Goal: Obtain resource: Download file/media

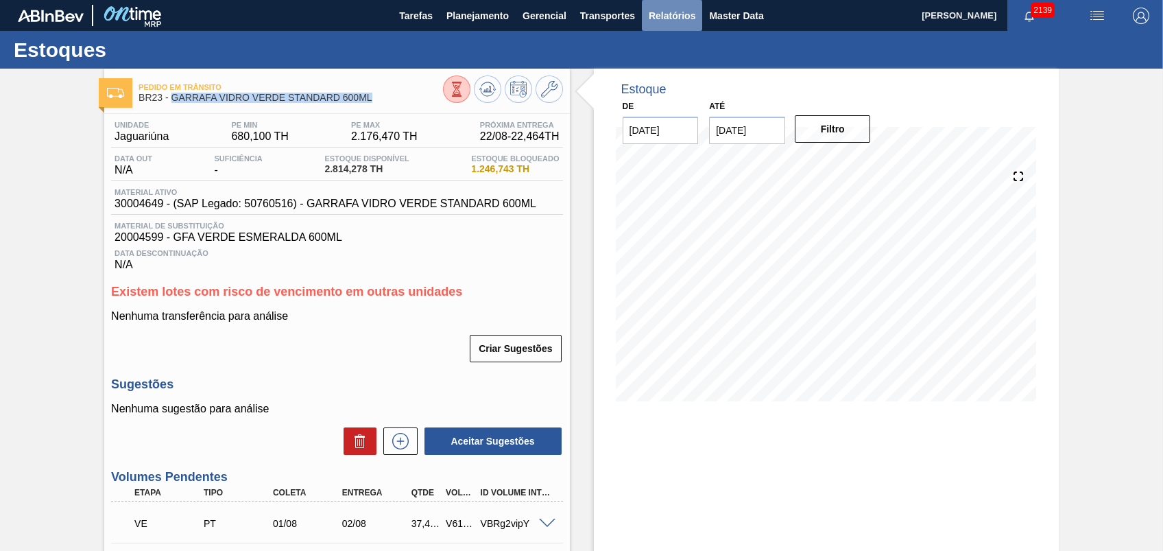
click at [669, 15] on span "Relatórios" at bounding box center [672, 16] width 47 height 16
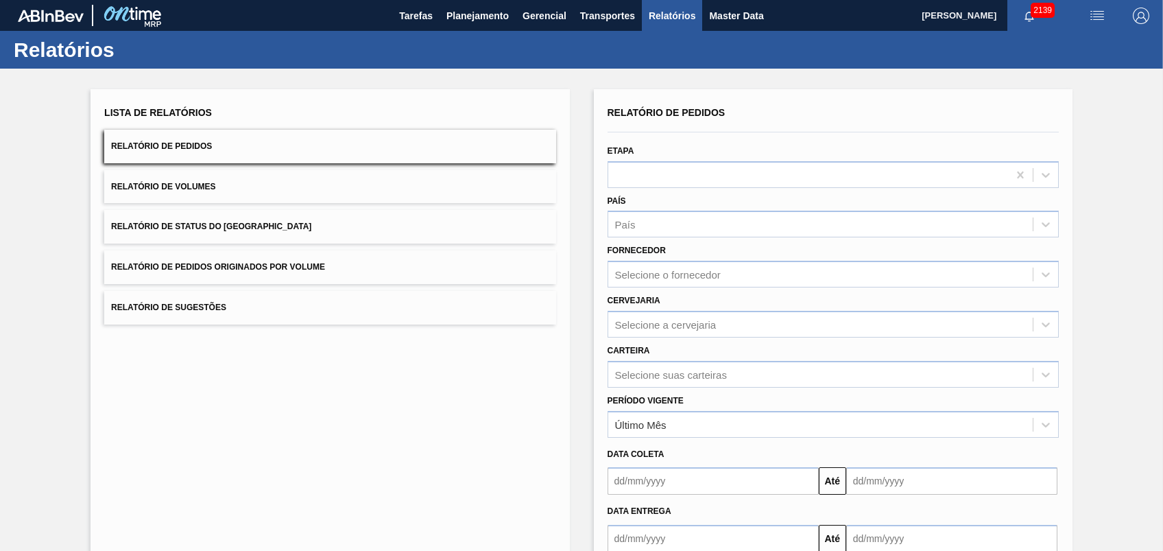
click at [296, 263] on span "Relatório de Pedidos Originados por Volume" at bounding box center [218, 267] width 214 height 10
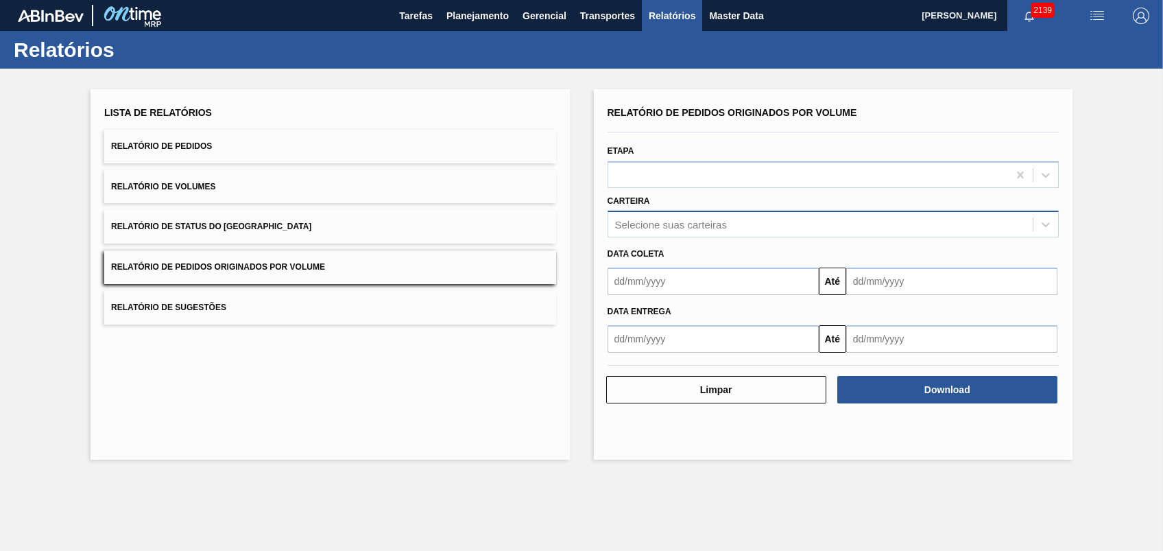
click at [672, 219] on div "Selecione suas carteiras" at bounding box center [671, 225] width 112 height 12
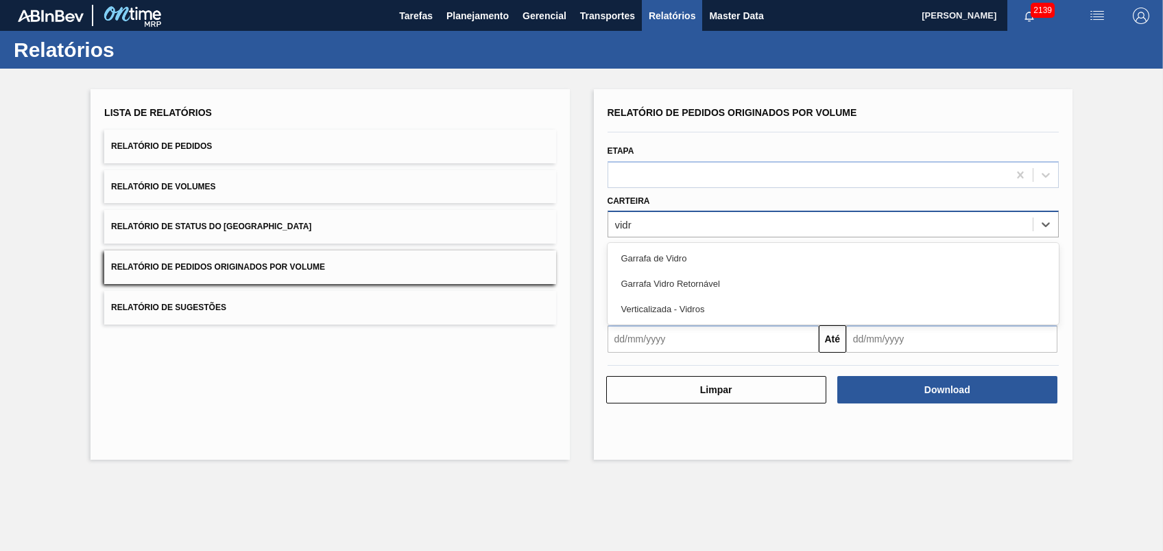
type input "vidro"
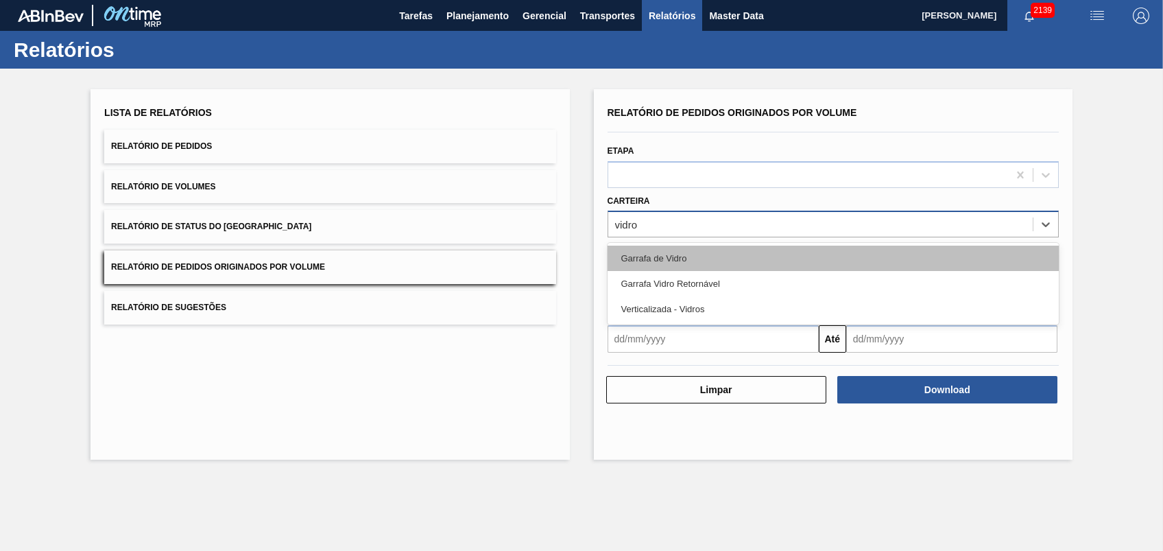
click at [691, 261] on div "Garrafa de Vidro" at bounding box center [833, 258] width 451 height 25
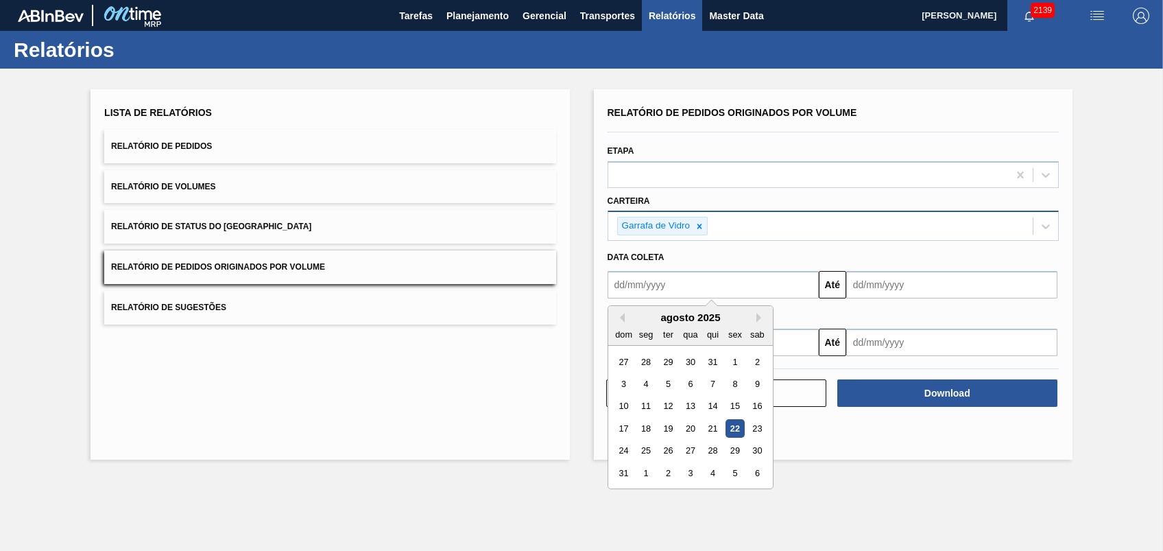
click at [646, 289] on input "text" at bounding box center [713, 284] width 211 height 27
type input "[DATE]"
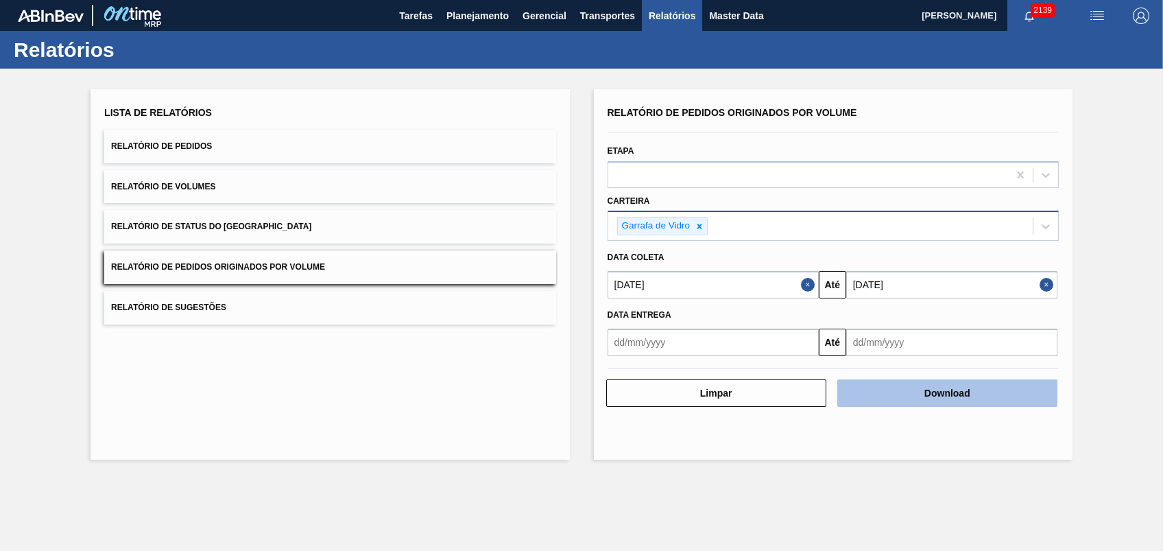
click at [921, 391] on button "Download" at bounding box center [947, 392] width 220 height 27
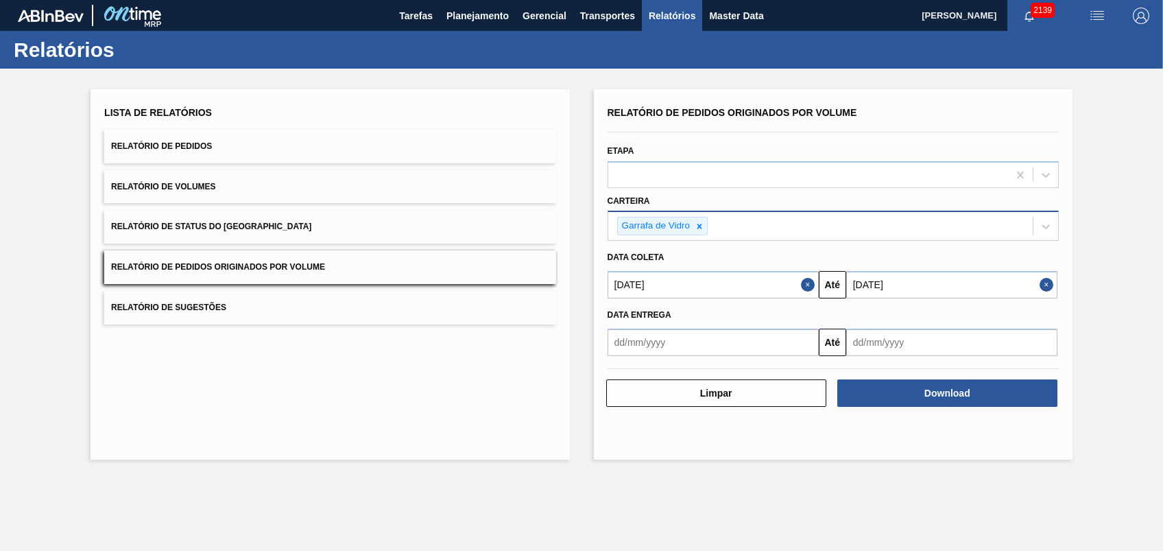
click at [653, 423] on div "Relatório de Pedidos Originados por Volume Etapa Carteira Garrafa [PERSON_NAME]…" at bounding box center [833, 274] width 479 height 370
